Goal: Task Accomplishment & Management: Use online tool/utility

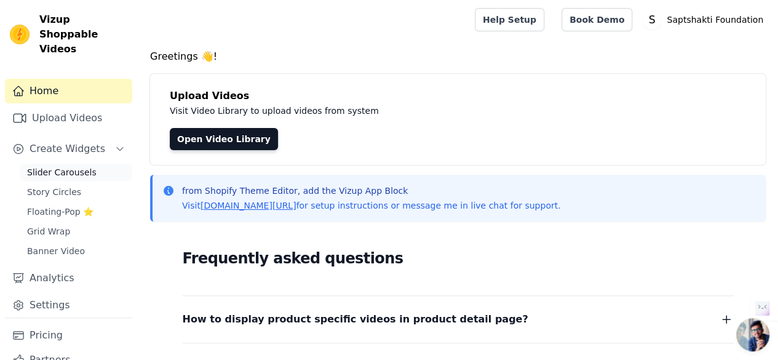
click at [57, 166] on span "Slider Carousels" at bounding box center [61, 172] width 69 height 12
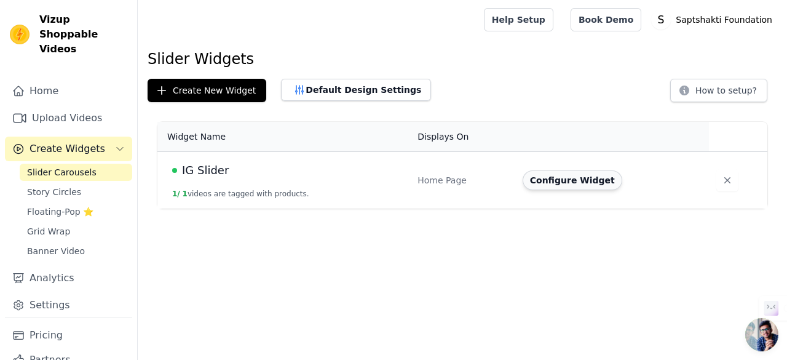
click at [535, 178] on button "Configure Widget" at bounding box center [573, 180] width 100 height 20
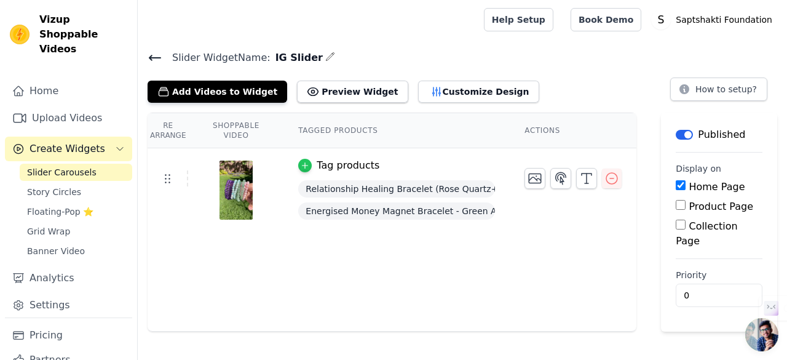
click at [305, 159] on div "button" at bounding box center [305, 166] width 14 height 14
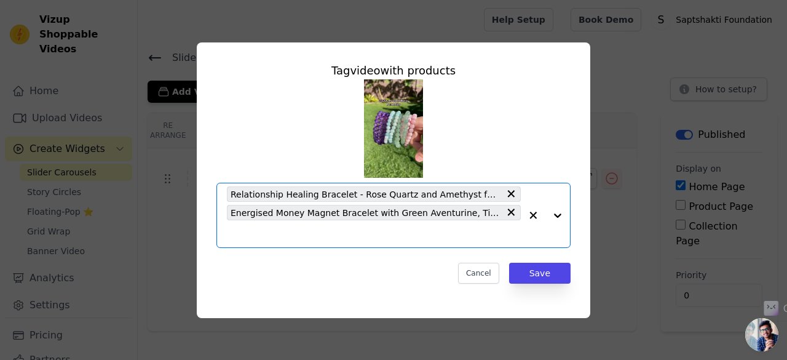
click at [429, 235] on input "text" at bounding box center [374, 233] width 294 height 15
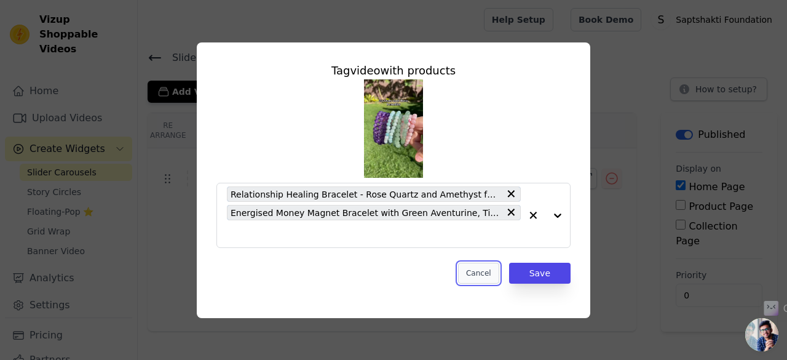
click at [482, 269] on button "Cancel" at bounding box center [478, 273] width 41 height 21
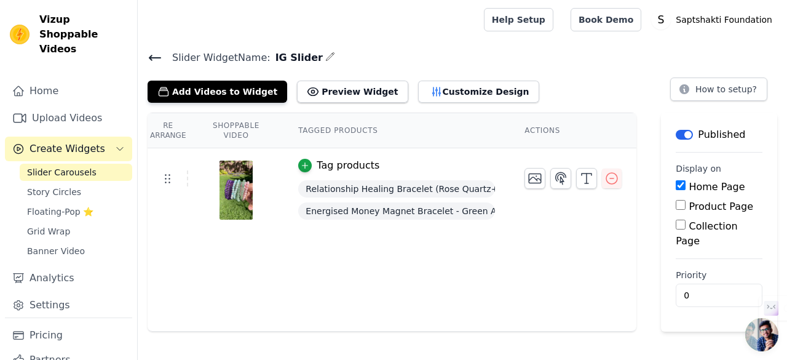
click at [219, 183] on img at bounding box center [236, 189] width 34 height 59
click at [168, 174] on icon at bounding box center [167, 178] width 15 height 15
click at [308, 167] on icon "button" at bounding box center [305, 165] width 9 height 9
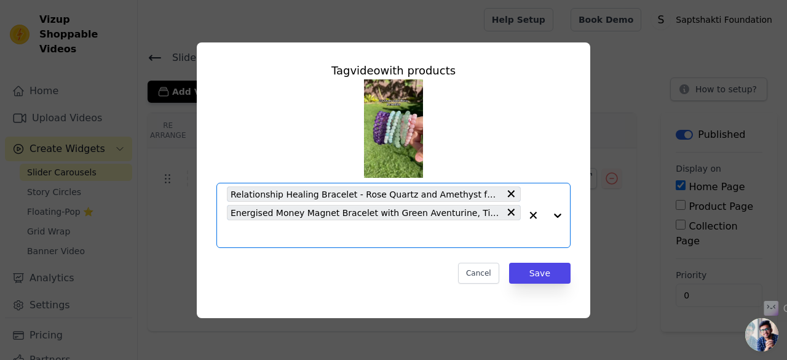
click at [435, 226] on input "text" at bounding box center [374, 233] width 294 height 15
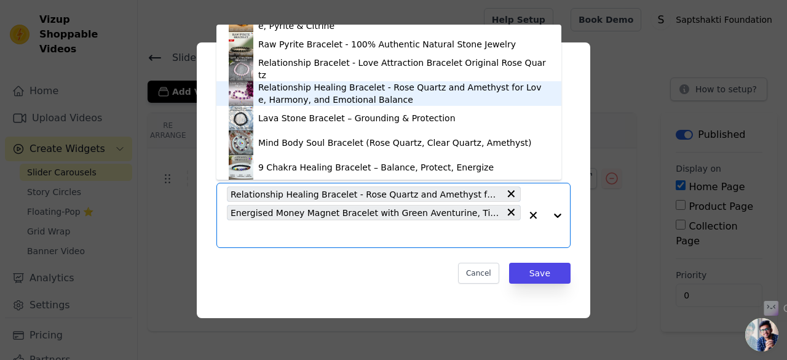
scroll to position [94, 0]
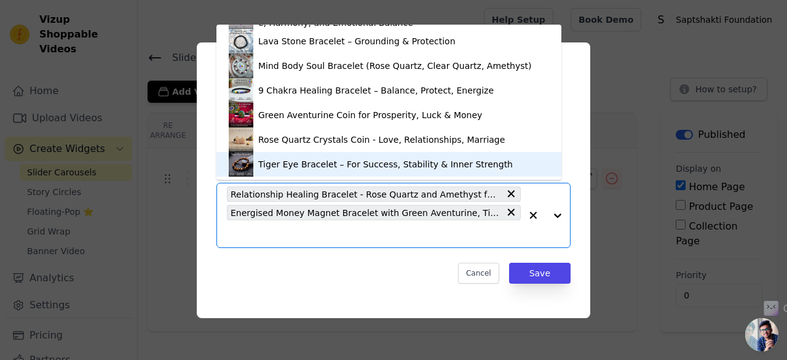
click at [296, 159] on div "Tiger Eye Bracelet – For Success, Stability & Inner Strength" at bounding box center [385, 164] width 255 height 12
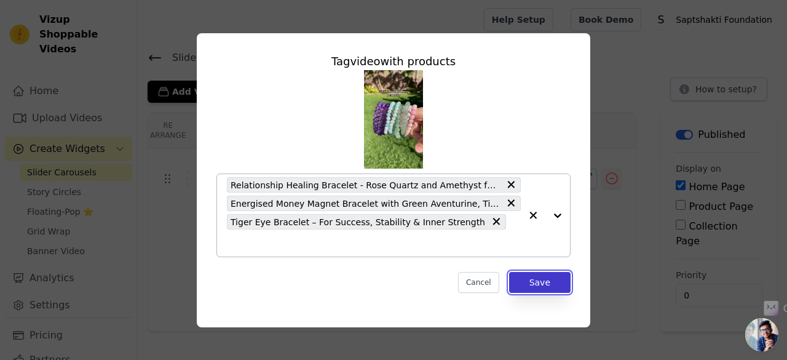
click at [561, 277] on button "Save" at bounding box center [539, 282] width 61 height 21
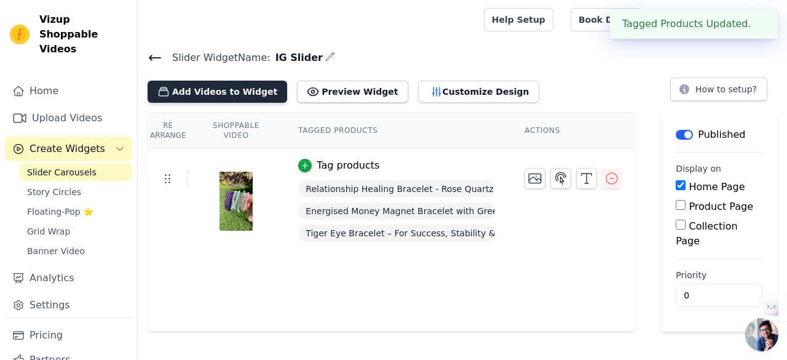
click at [239, 87] on button "Add Videos to Widget" at bounding box center [218, 92] width 140 height 22
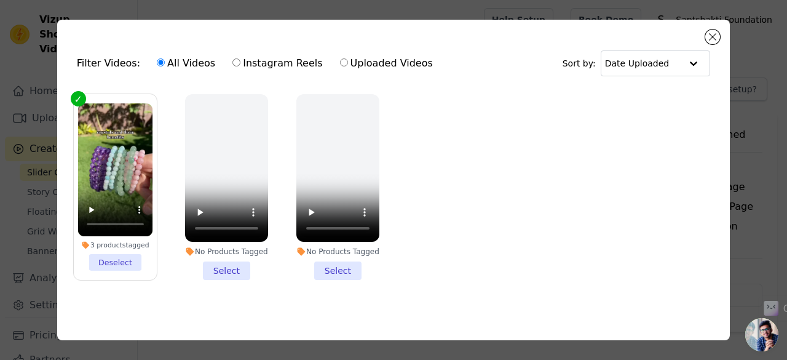
click at [232, 62] on input "Instagram Reels" at bounding box center [236, 62] width 8 height 8
radio input "true"
click at [157, 62] on input "All Videos" at bounding box center [161, 62] width 8 height 8
radio input "true"
click at [232, 63] on label "Instagram Reels" at bounding box center [277, 63] width 91 height 16
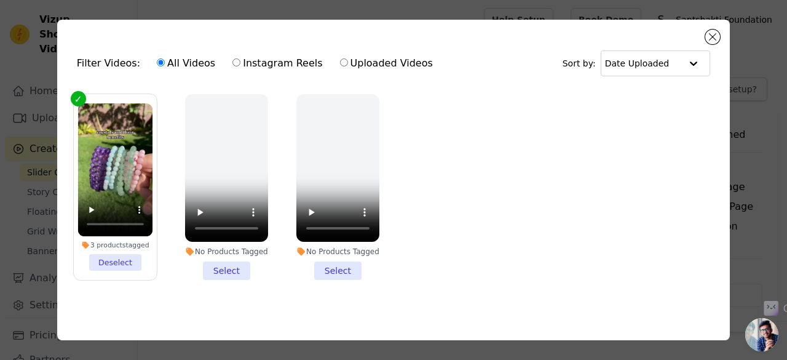
click at [232, 63] on input "Instagram Reels" at bounding box center [236, 62] width 8 height 8
radio input "true"
click at [161, 63] on label "All Videos" at bounding box center [186, 63] width 60 height 16
click at [161, 63] on input "All Videos" at bounding box center [161, 62] width 8 height 8
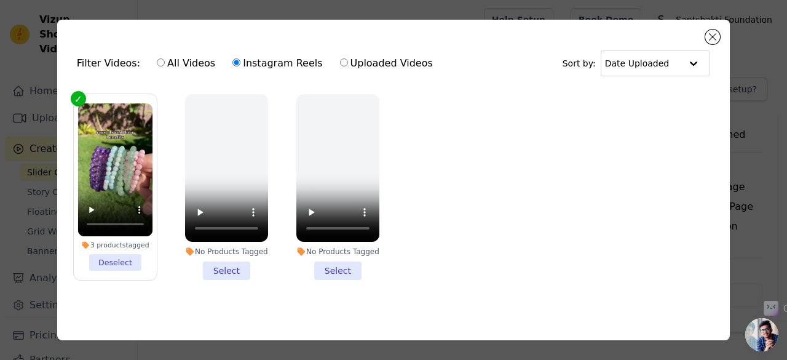
radio input "true"
click at [714, 40] on button "Close modal" at bounding box center [712, 37] width 15 height 15
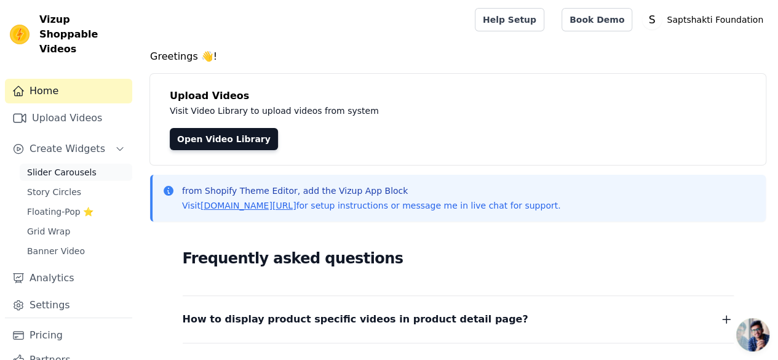
scroll to position [31, 0]
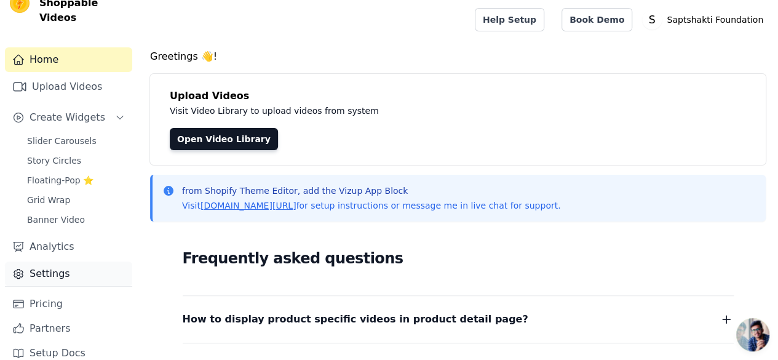
click at [60, 261] on link "Settings" at bounding box center [68, 273] width 127 height 25
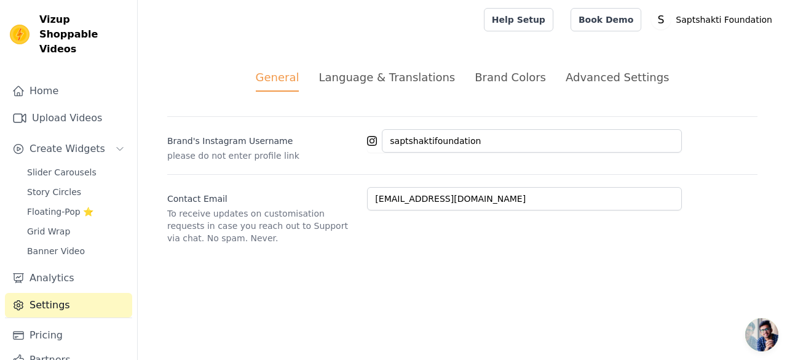
click at [572, 85] on li "Advanced Settings" at bounding box center [617, 80] width 103 height 23
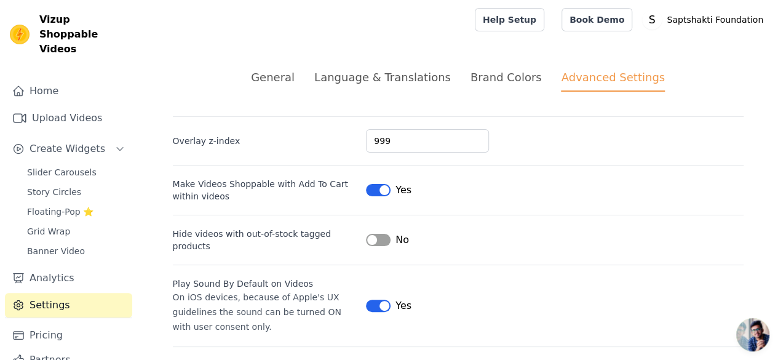
scroll to position [166, 0]
